Goal: Communication & Community: Share content

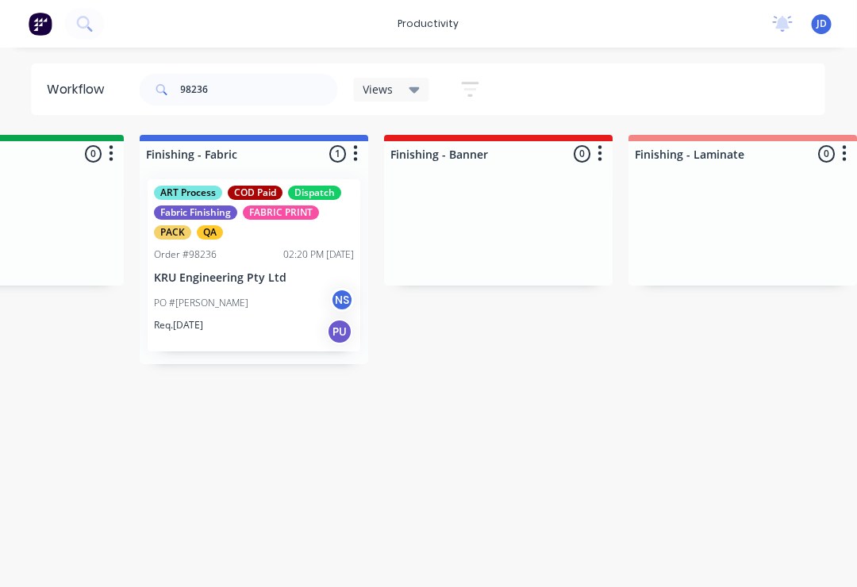
click at [253, 298] on div "PO #[PERSON_NAME] NS" at bounding box center [255, 303] width 200 height 30
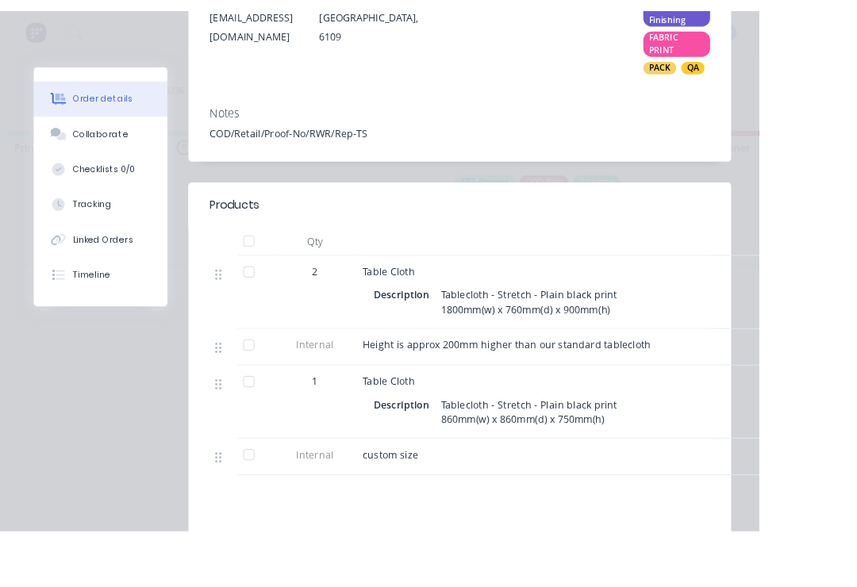
scroll to position [0, 2556]
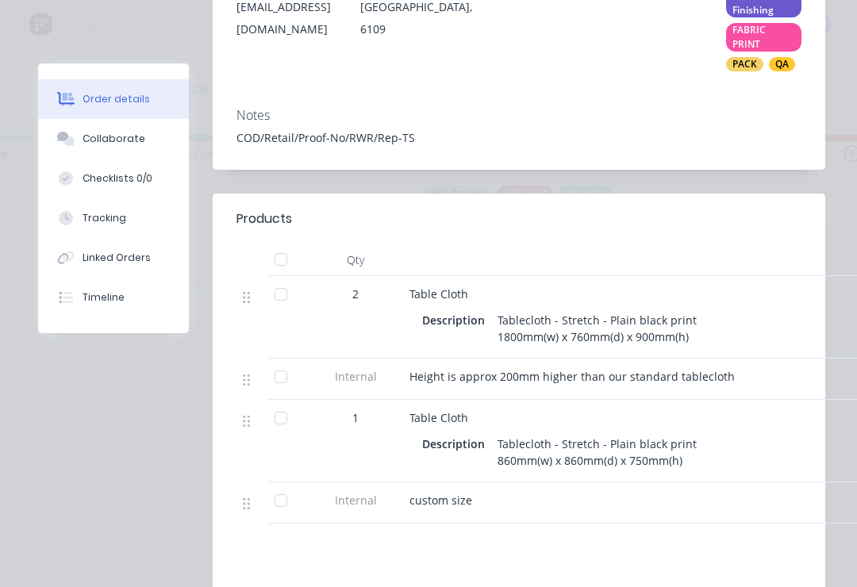
click at [108, 144] on div "Collaborate" at bounding box center [113, 139] width 63 height 14
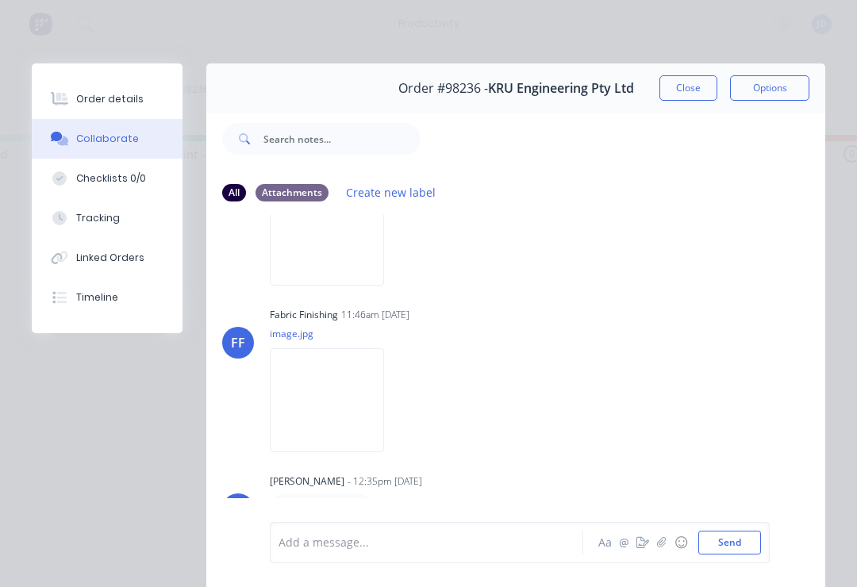
scroll to position [347, 0]
click at [662, 546] on icon "button" at bounding box center [662, 542] width 10 height 11
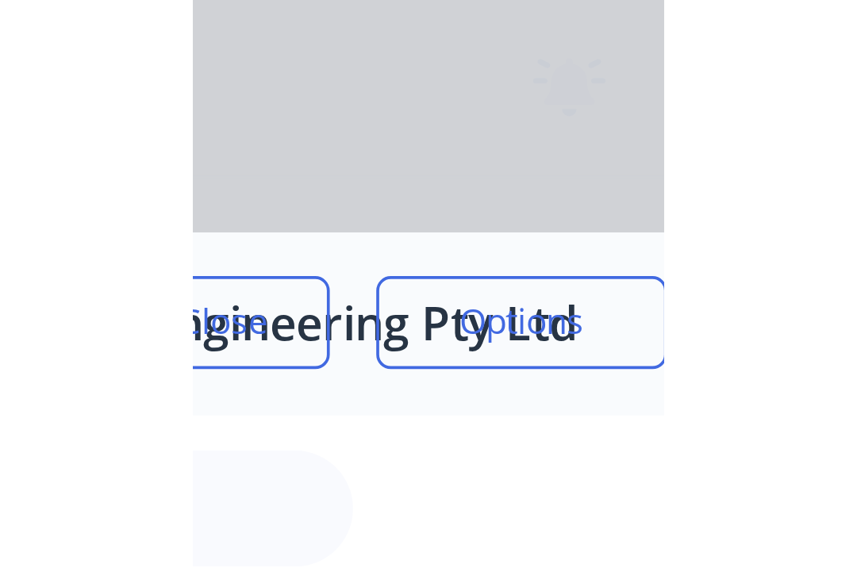
scroll to position [0, 2556]
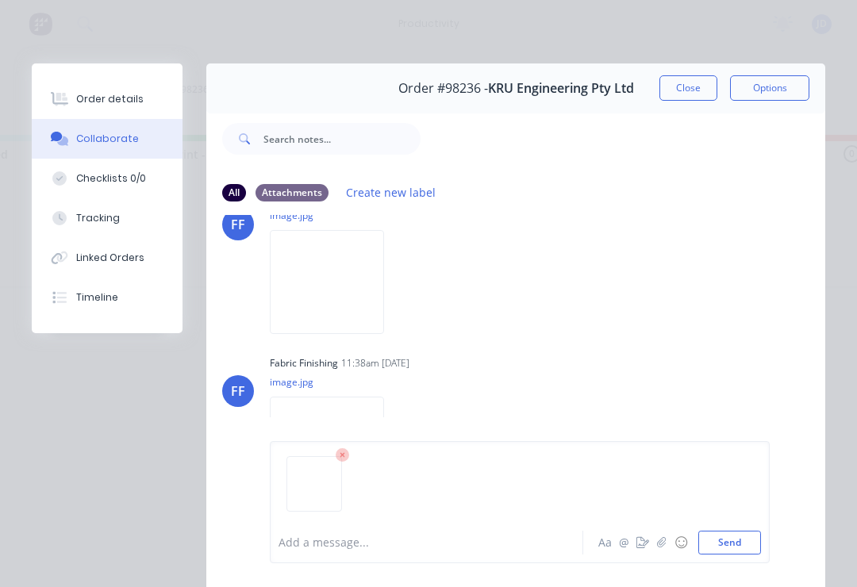
click at [742, 548] on button "Send" at bounding box center [729, 543] width 63 height 24
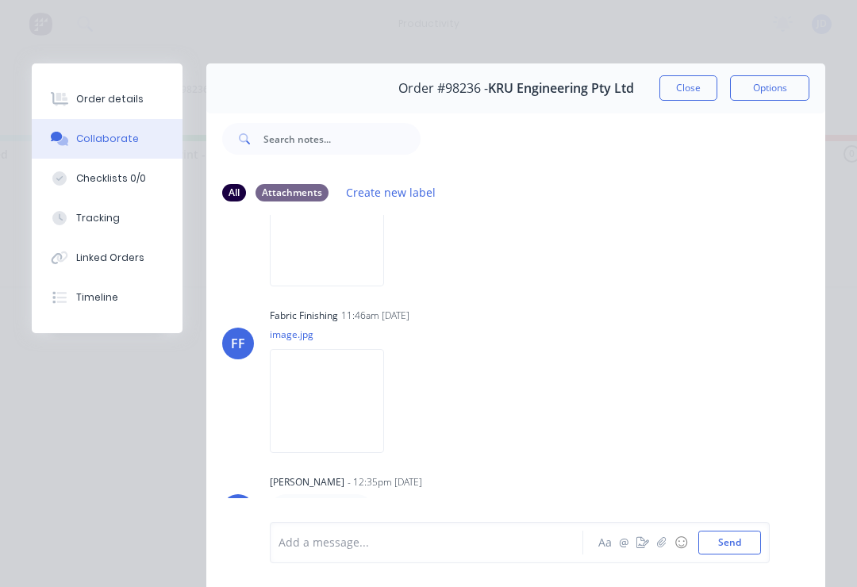
click at [684, 89] on button "Close" at bounding box center [688, 87] width 58 height 25
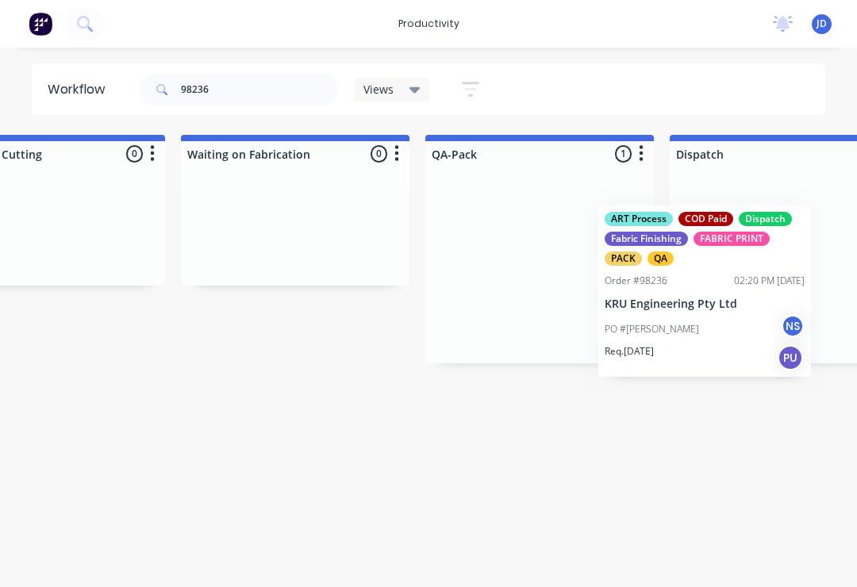
scroll to position [0, 3772]
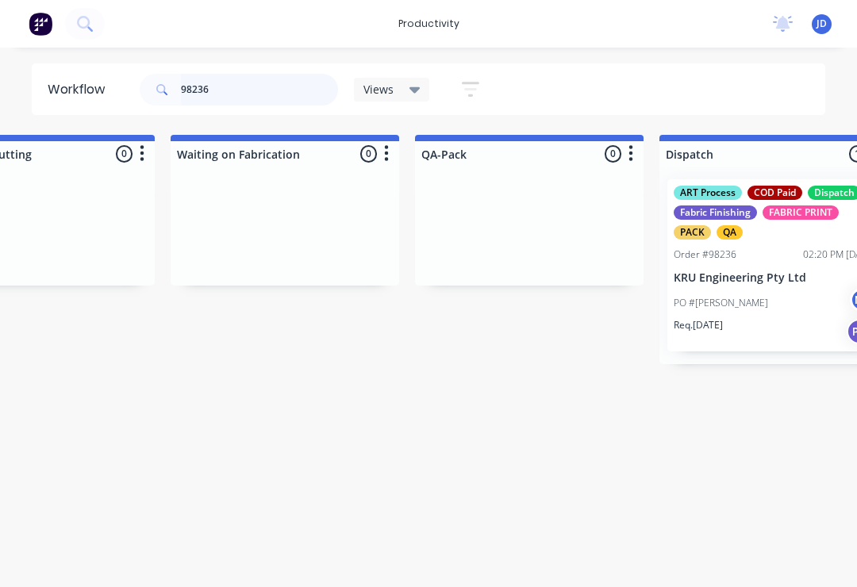
click at [239, 93] on input "98236" at bounding box center [259, 90] width 157 height 32
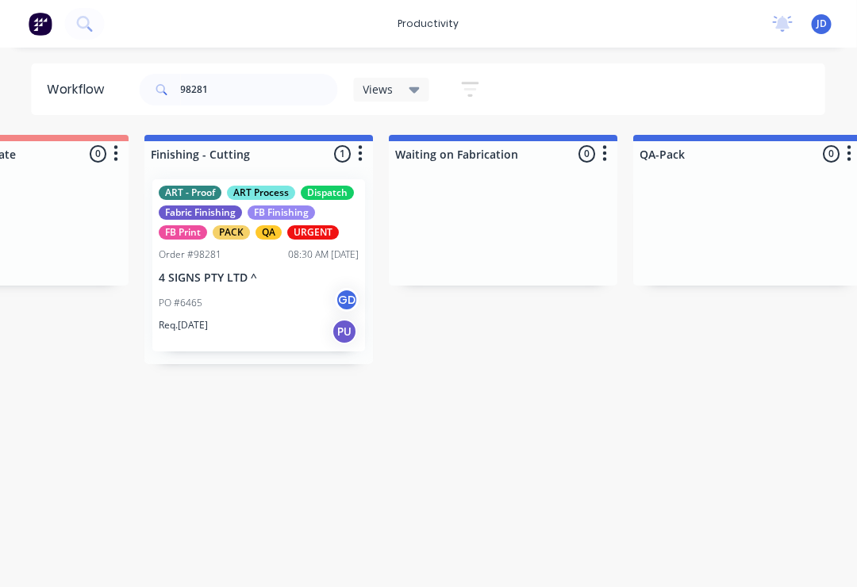
scroll to position [0, 3554]
click at [250, 263] on div "ART - Proof ART Process Dispatch Fabric Finishing FB Finishing FB Print PACK QA…" at bounding box center [258, 265] width 213 height 172
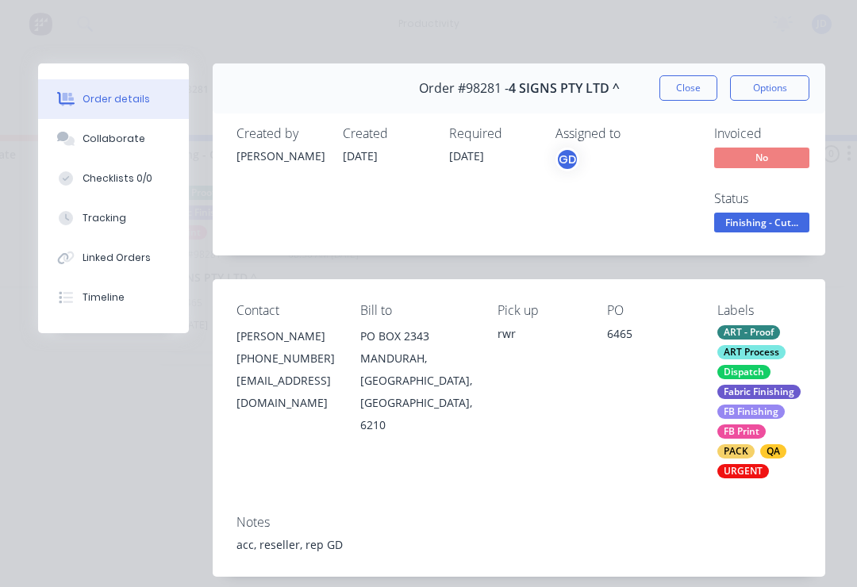
click at [120, 141] on div "Collaborate" at bounding box center [113, 139] width 63 height 14
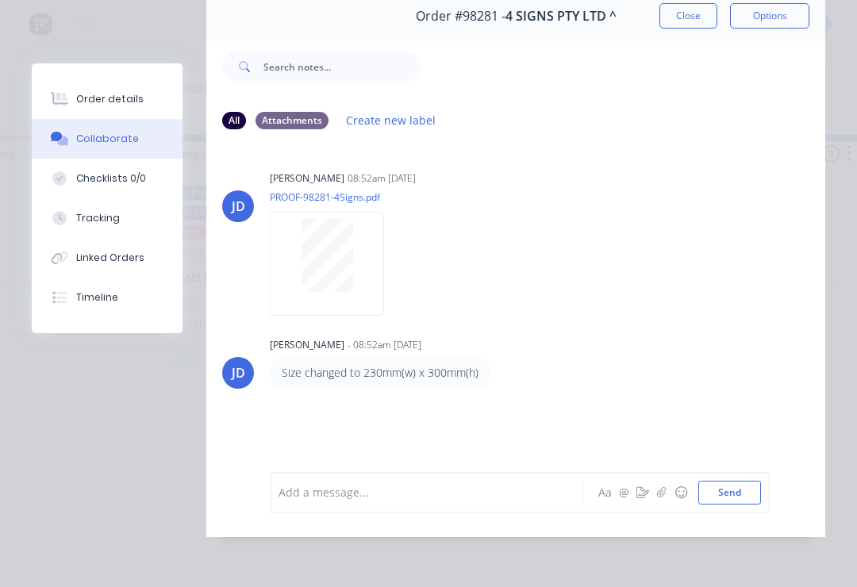
scroll to position [96, 0]
click at [663, 493] on icon "button" at bounding box center [662, 492] width 10 height 11
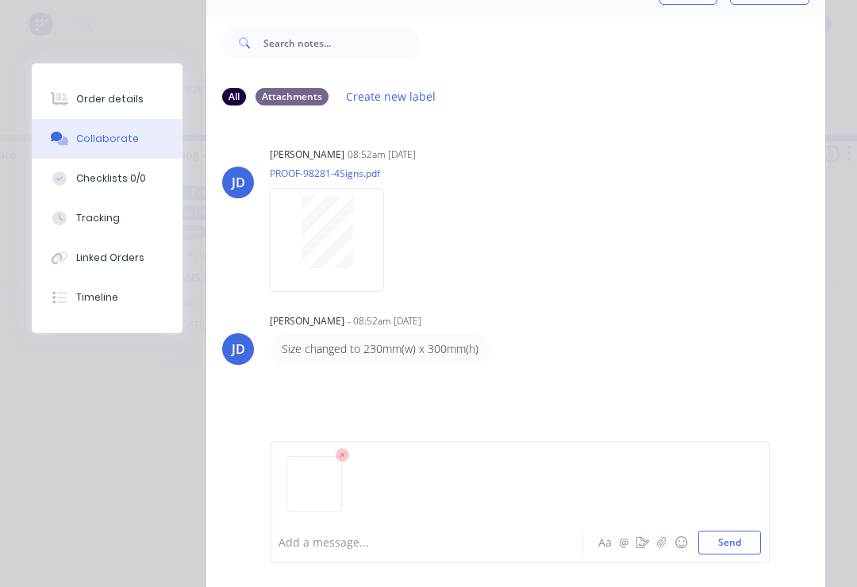
click at [745, 540] on button "Send" at bounding box center [729, 543] width 63 height 24
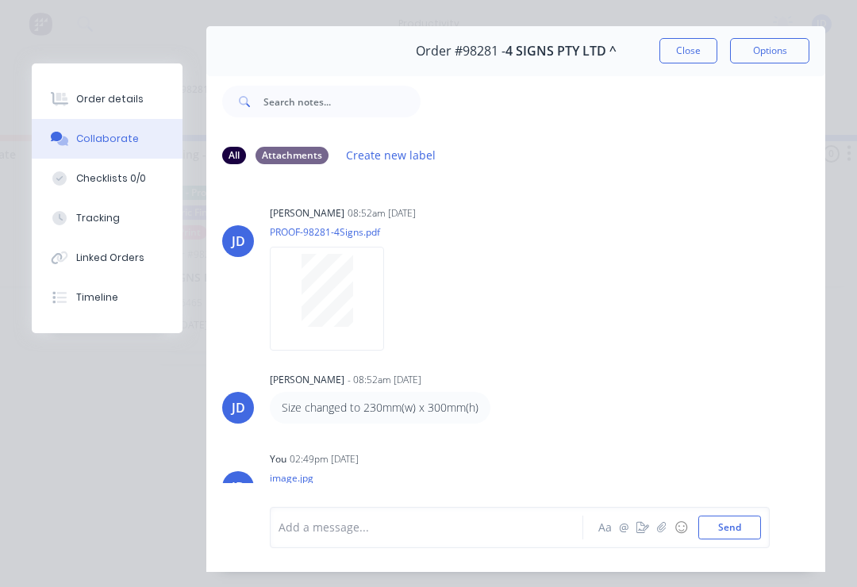
scroll to position [36, 0]
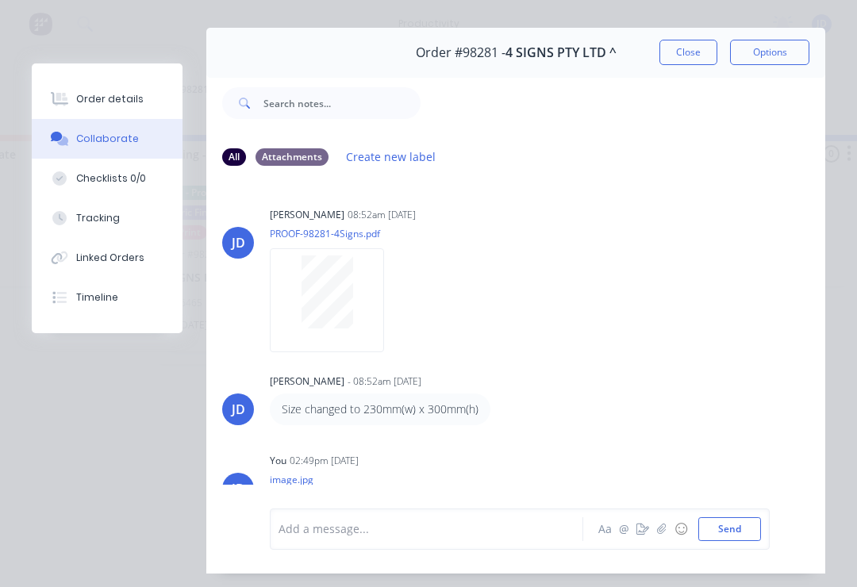
click at [692, 44] on button "Close" at bounding box center [688, 52] width 58 height 25
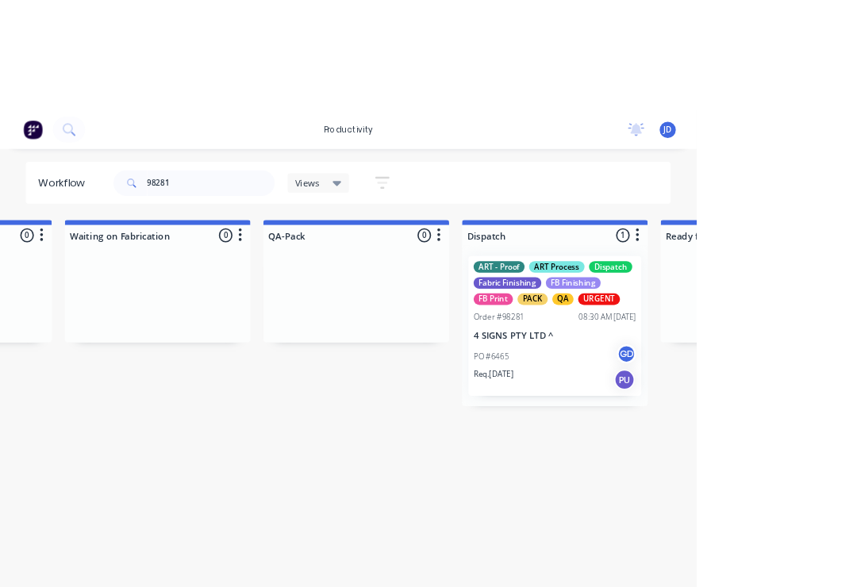
scroll to position [0, 3958]
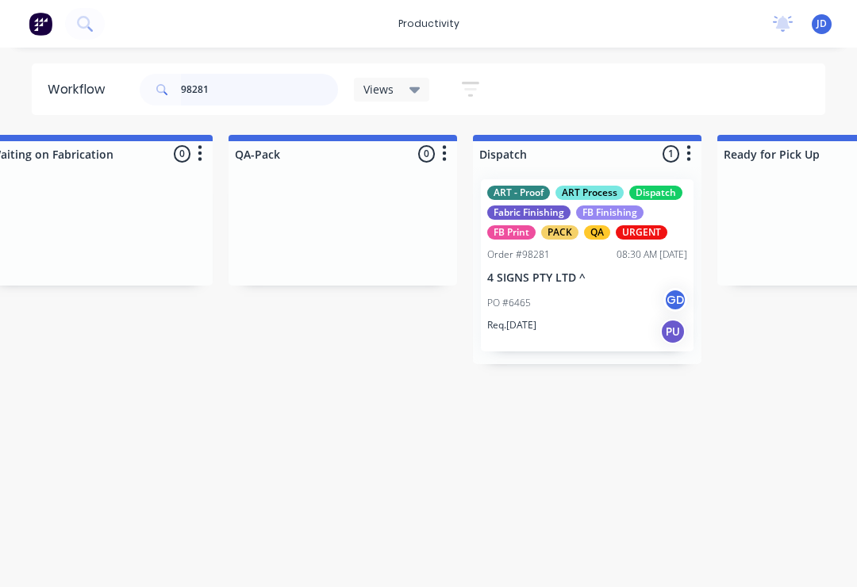
click at [248, 102] on input "98281" at bounding box center [259, 90] width 157 height 32
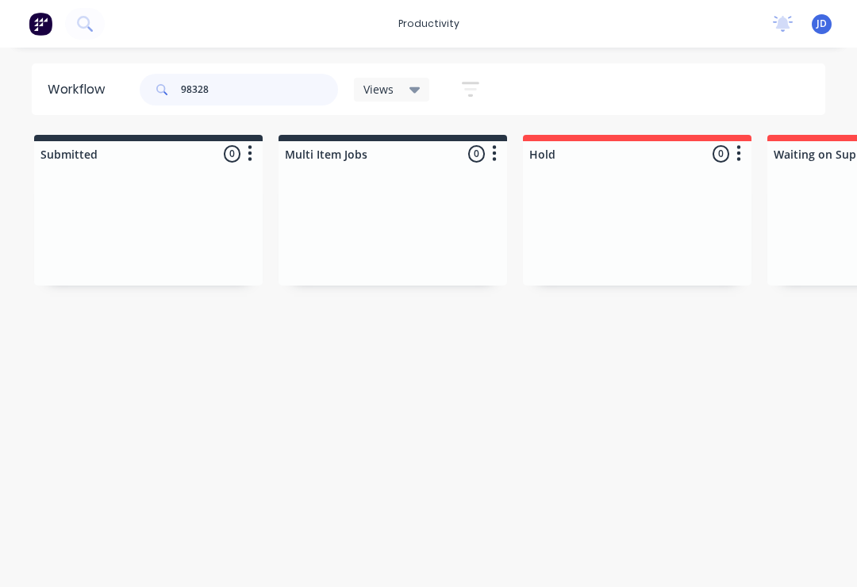
type input "98328"
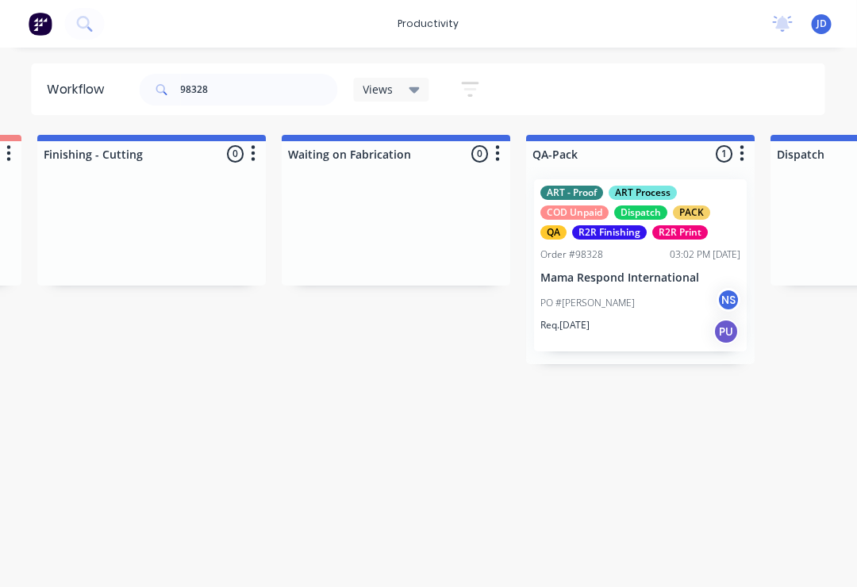
scroll to position [0, 3674]
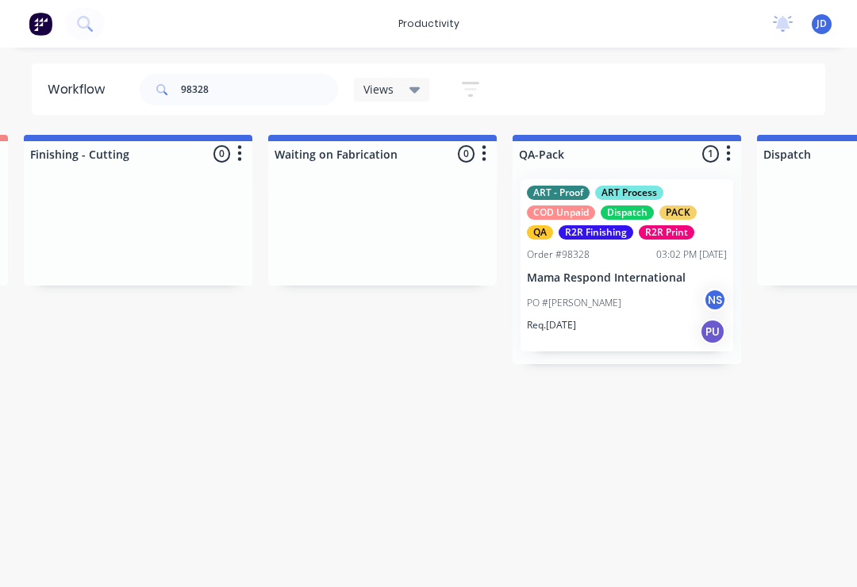
click at [621, 269] on div "ART - Proof ART Process COD Unpaid Dispatch PACK QA R2R Finishing R2R Print Ord…" at bounding box center [626, 265] width 213 height 172
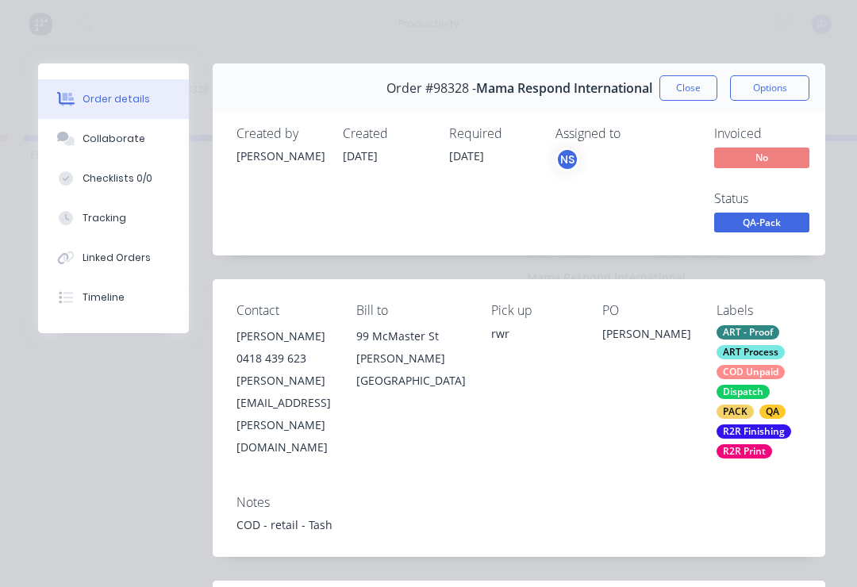
click at [121, 141] on div "Collaborate" at bounding box center [113, 139] width 63 height 14
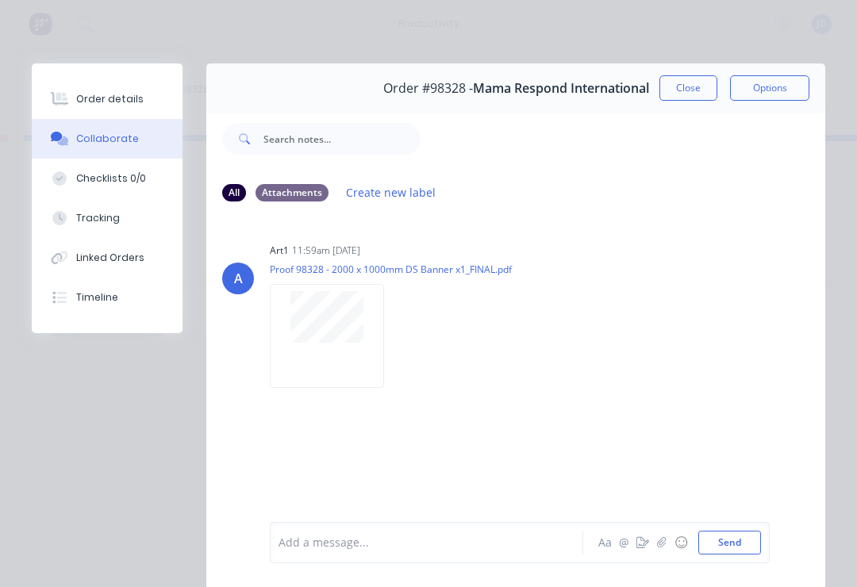
click at [664, 546] on icon "button" at bounding box center [662, 542] width 10 height 11
click at [751, 536] on button "Send" at bounding box center [729, 543] width 63 height 24
click at [663, 549] on button "button" at bounding box center [661, 542] width 19 height 19
click at [752, 547] on button "Send" at bounding box center [729, 543] width 63 height 24
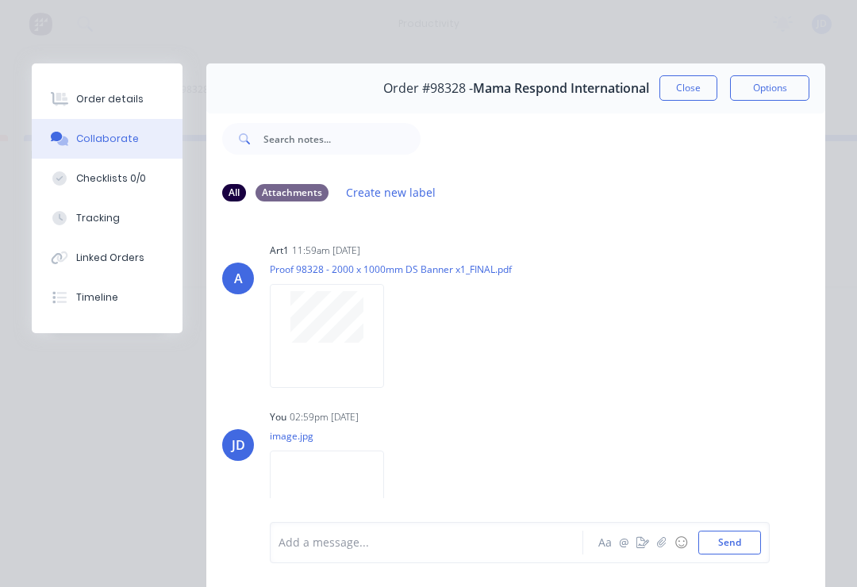
click at [696, 81] on button "Close" at bounding box center [688, 87] width 58 height 25
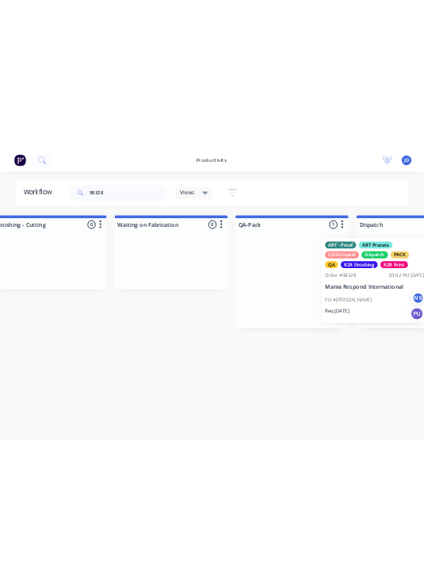
scroll to position [0, 3794]
